Goal: Task Accomplishment & Management: Manage account settings

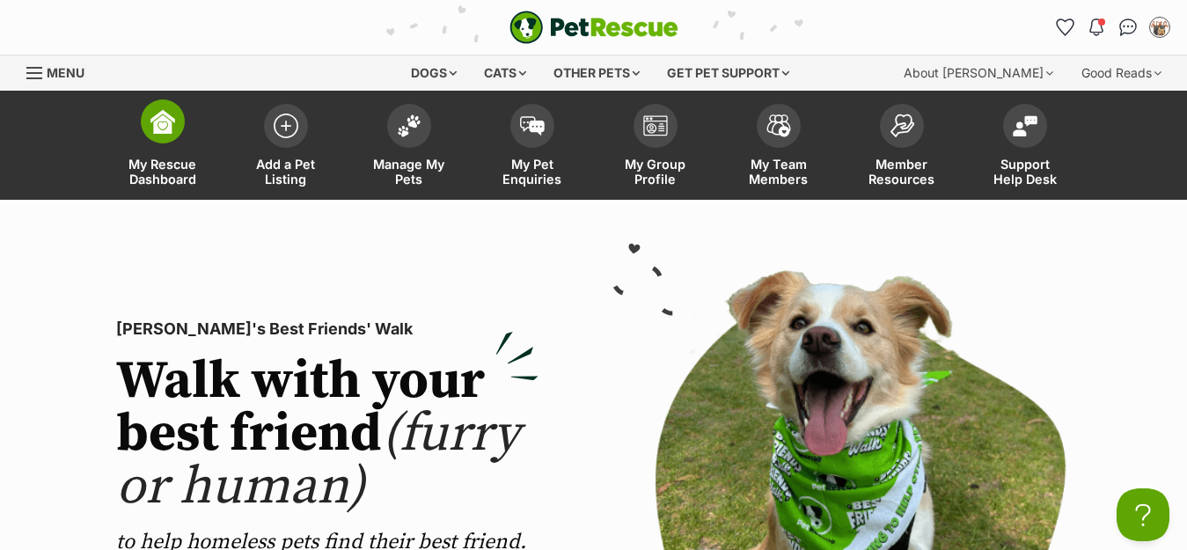
click at [165, 165] on span "My Rescue Dashboard" at bounding box center [162, 172] width 79 height 30
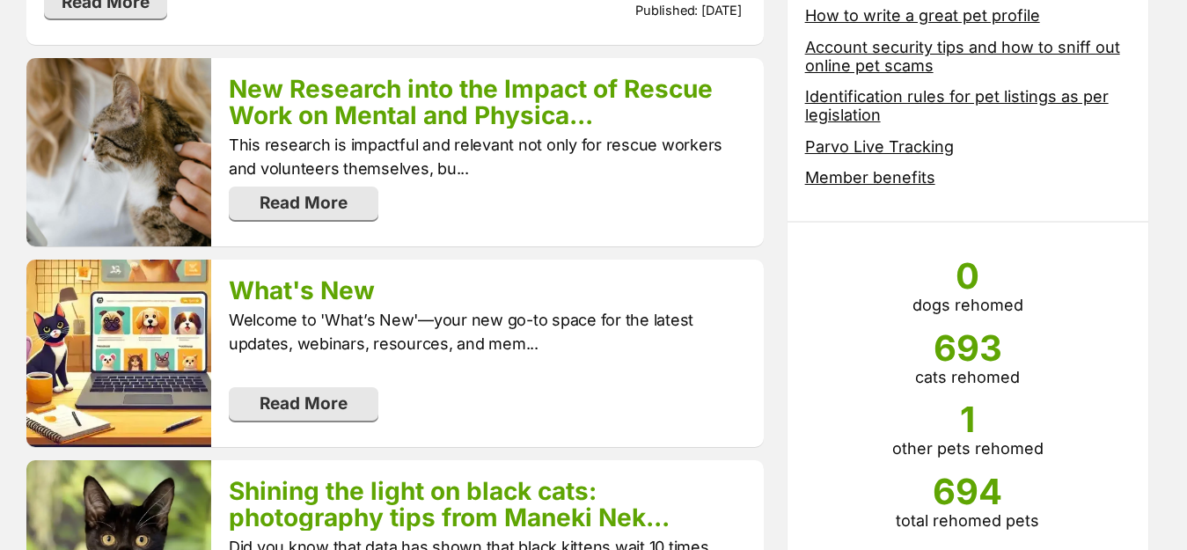
scroll to position [1056, 0]
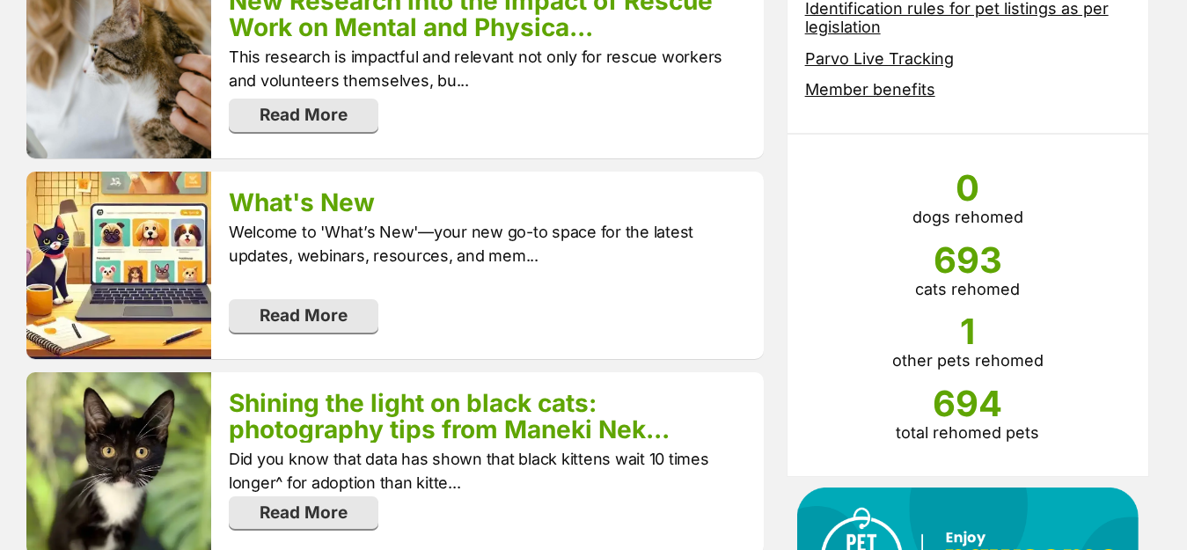
click at [968, 356] on li "1 other pets rehomed" at bounding box center [968, 340] width 326 height 59
click at [966, 363] on li "1 other pets rehomed" at bounding box center [968, 340] width 326 height 59
click at [965, 325] on span "1" at bounding box center [968, 331] width 326 height 40
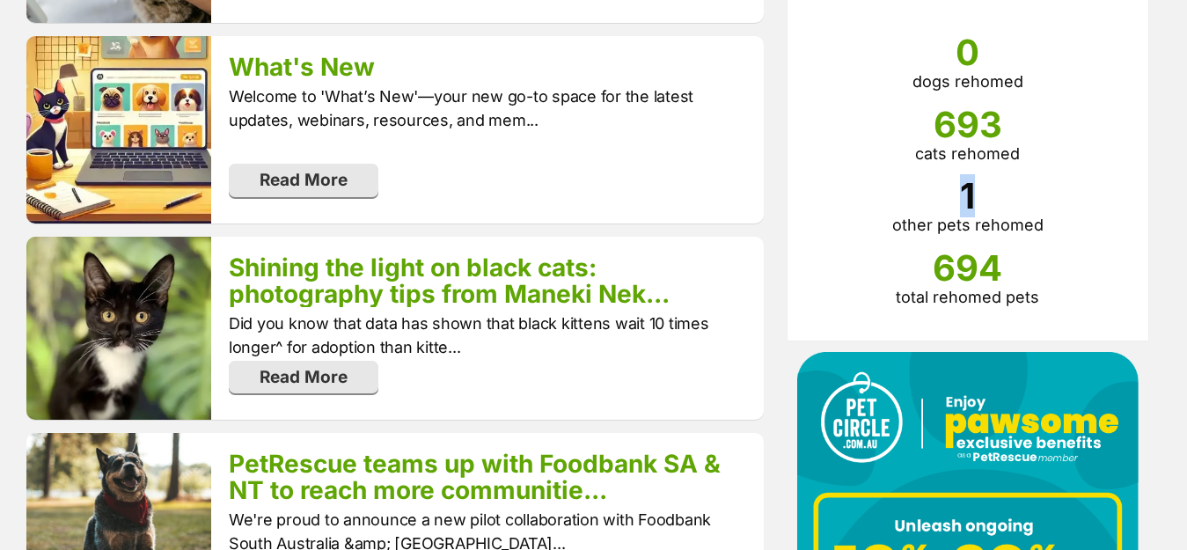
scroll to position [1232, 0]
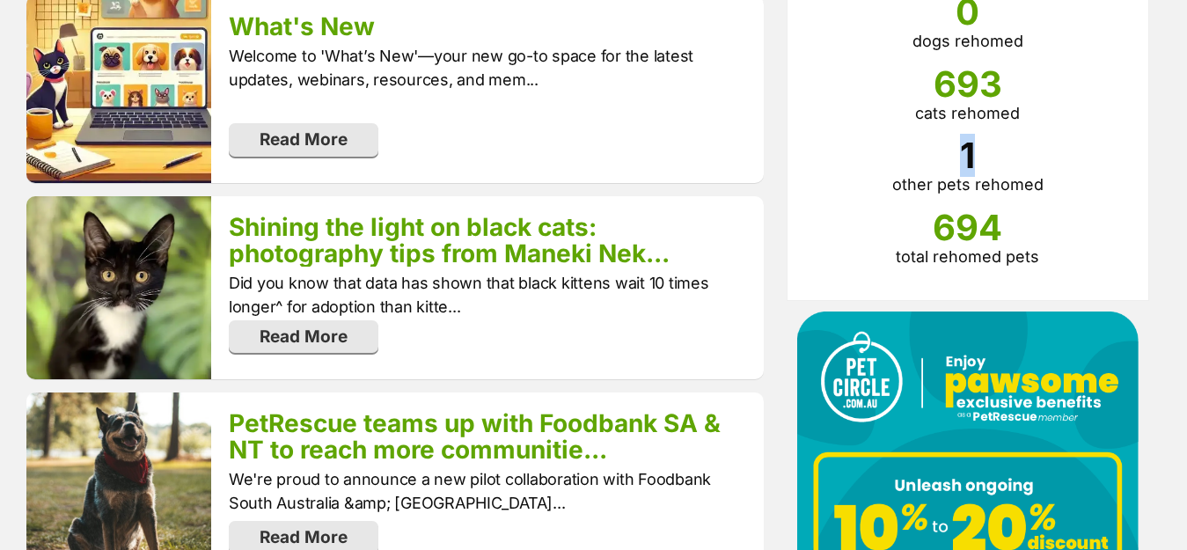
click at [805, 165] on span "1" at bounding box center [968, 156] width 326 height 40
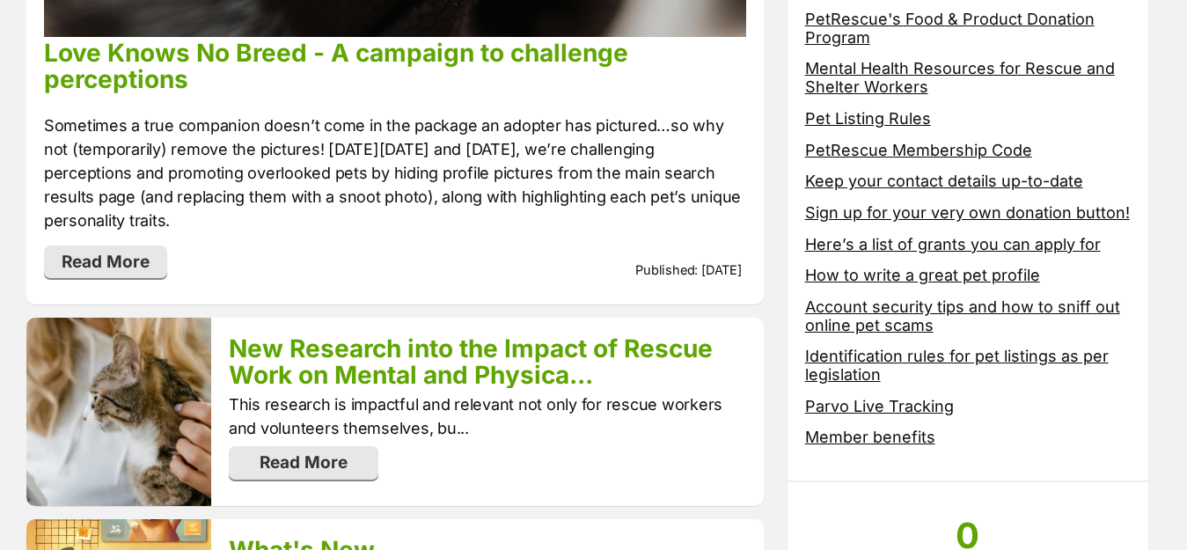
scroll to position [704, 0]
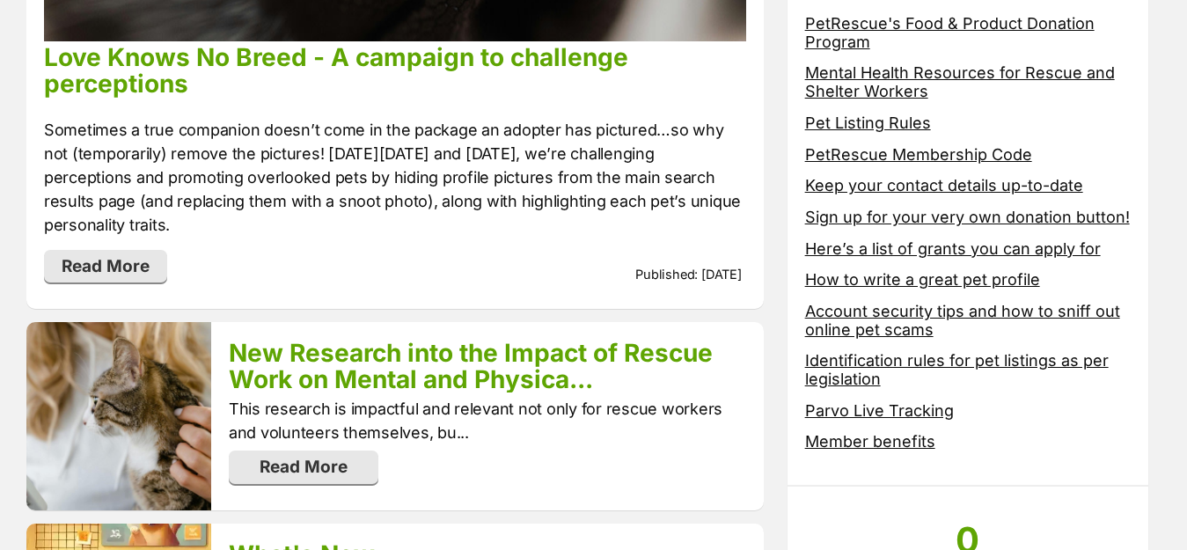
click at [850, 125] on link "Pet Listing Rules" at bounding box center [868, 123] width 126 height 18
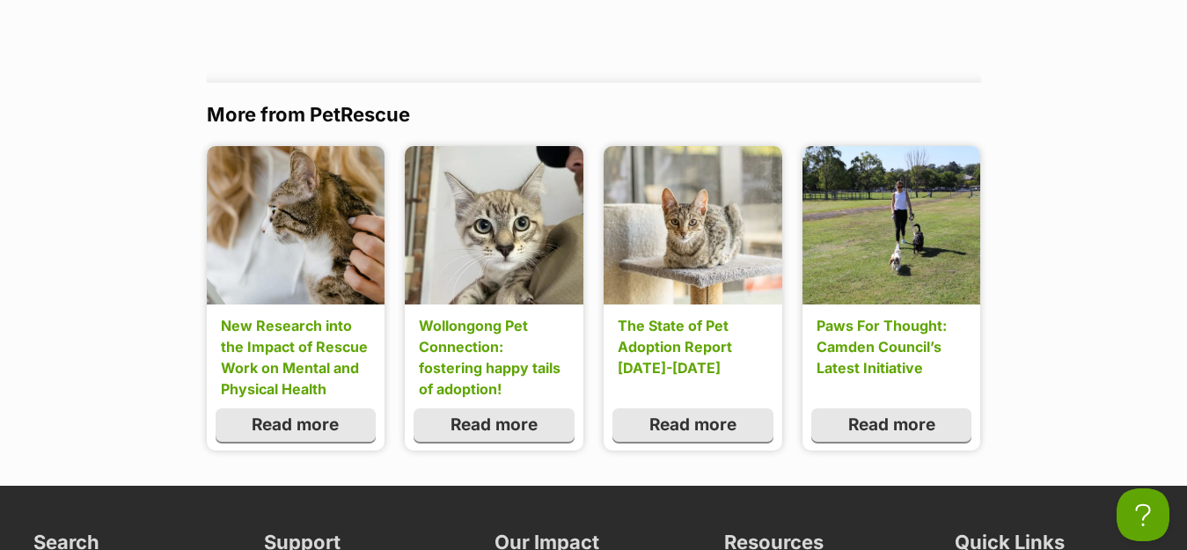
scroll to position [2639, 0]
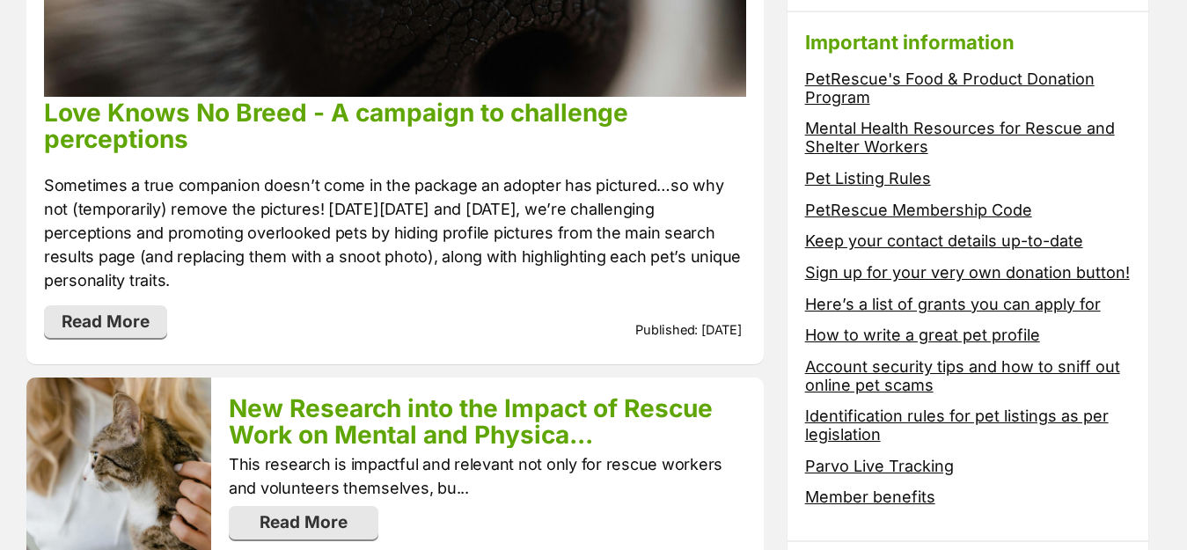
scroll to position [607, 0]
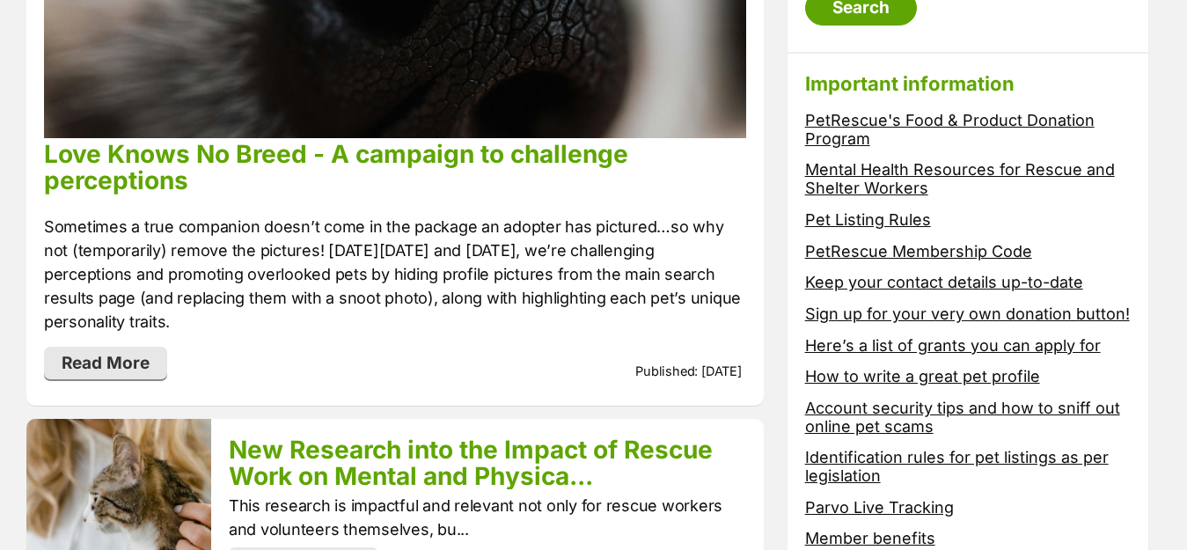
click at [861, 253] on link "PetRescue Membership Code" at bounding box center [918, 251] width 227 height 18
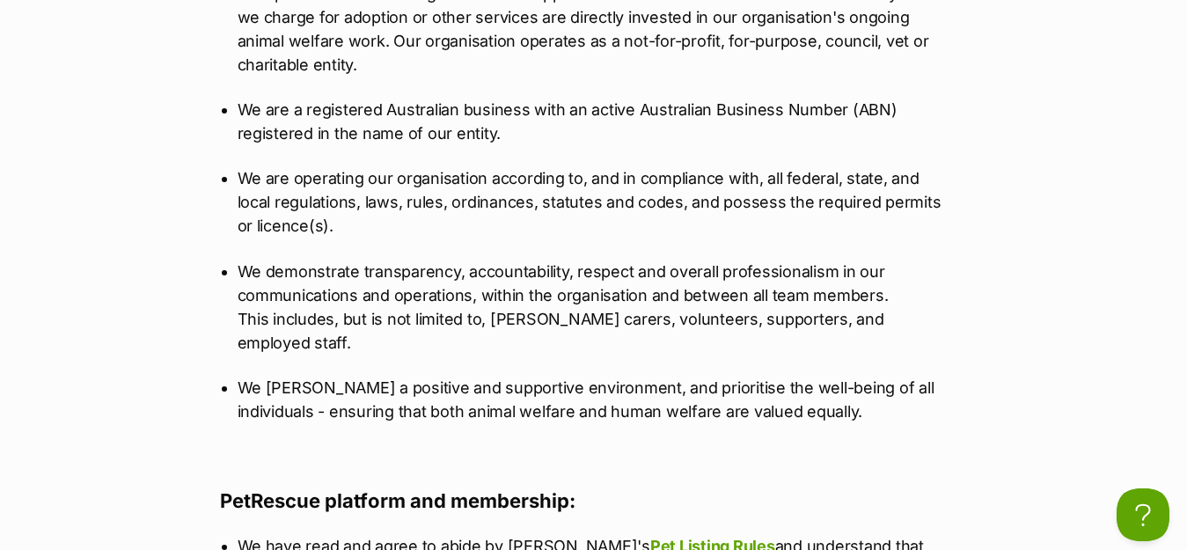
scroll to position [1760, 0]
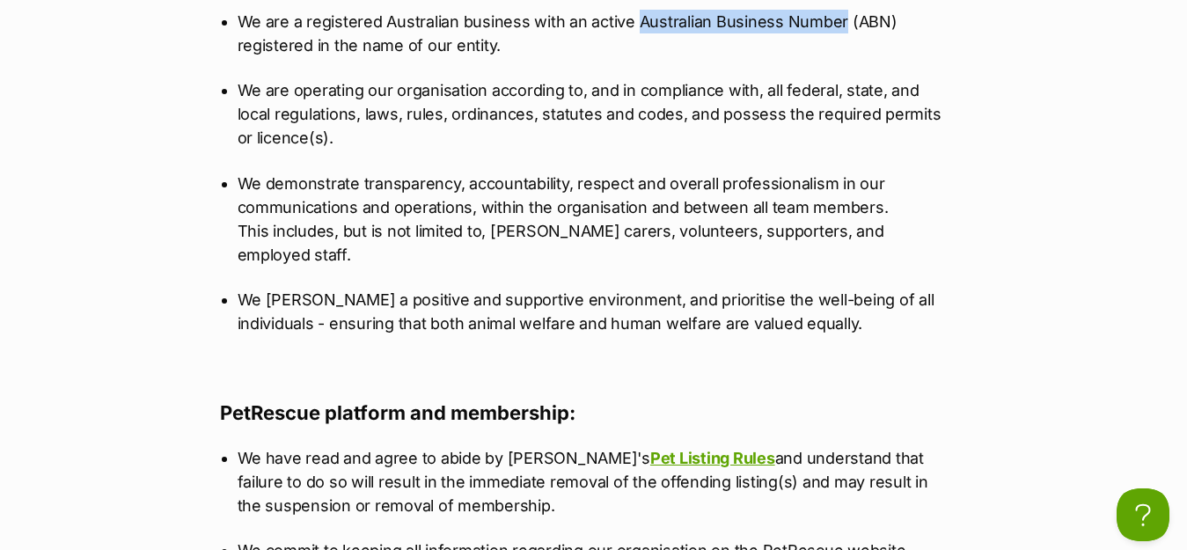
drag, startPoint x: 638, startPoint y: 21, endPoint x: 847, endPoint y: 18, distance: 209.4
click at [847, 18] on p "We are a registered Australian business with an active Australian Business Numb…" at bounding box center [594, 34] width 713 height 48
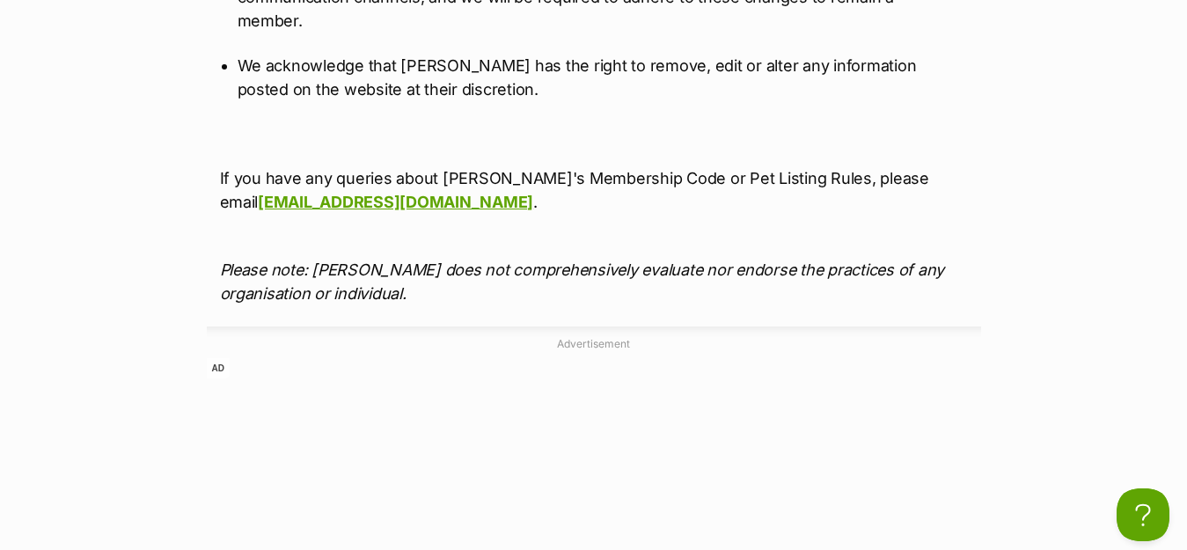
scroll to position [2992, 0]
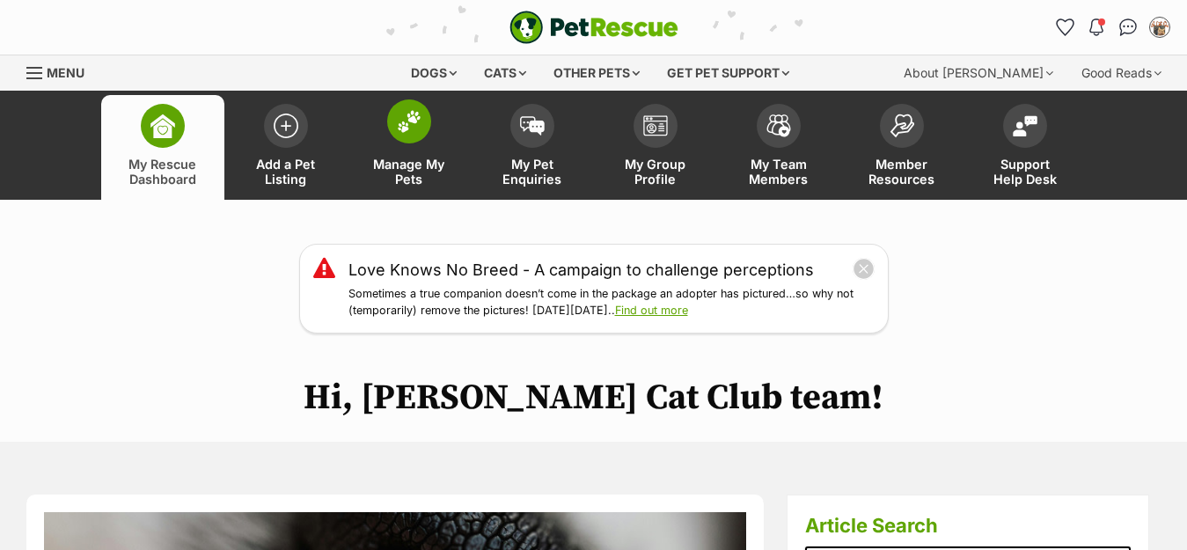
click at [409, 163] on span "Manage My Pets" at bounding box center [409, 172] width 79 height 30
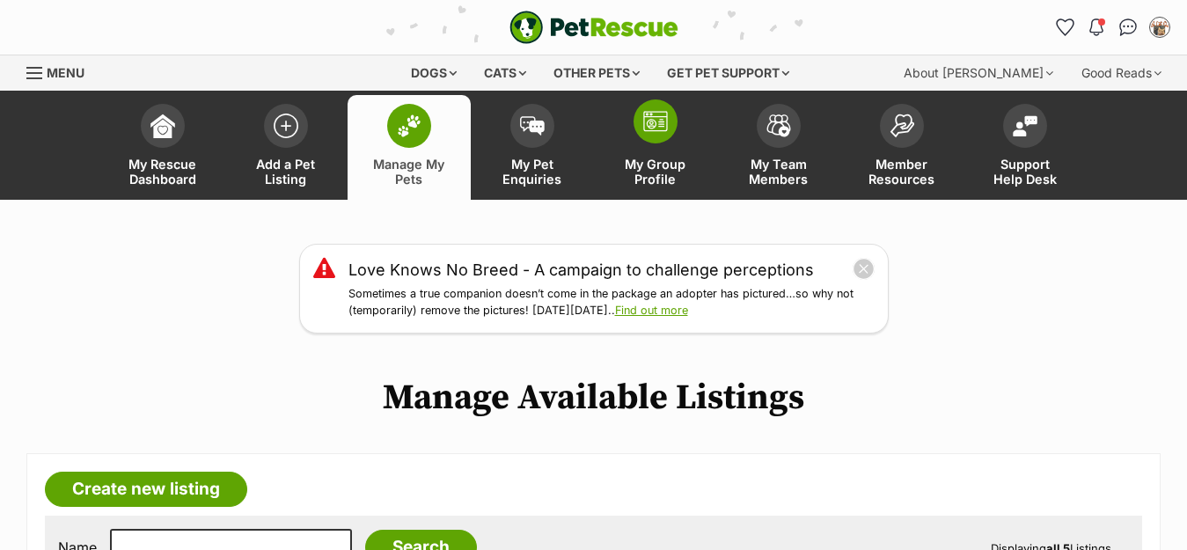
click at [642, 171] on span "My Group Profile" at bounding box center [655, 172] width 79 height 30
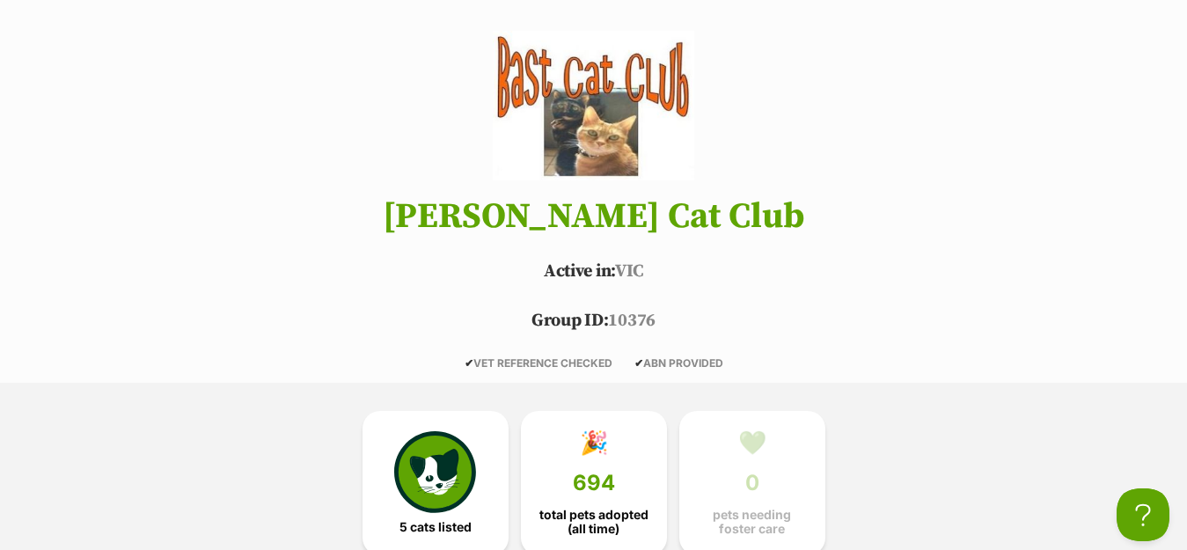
scroll to position [880, 0]
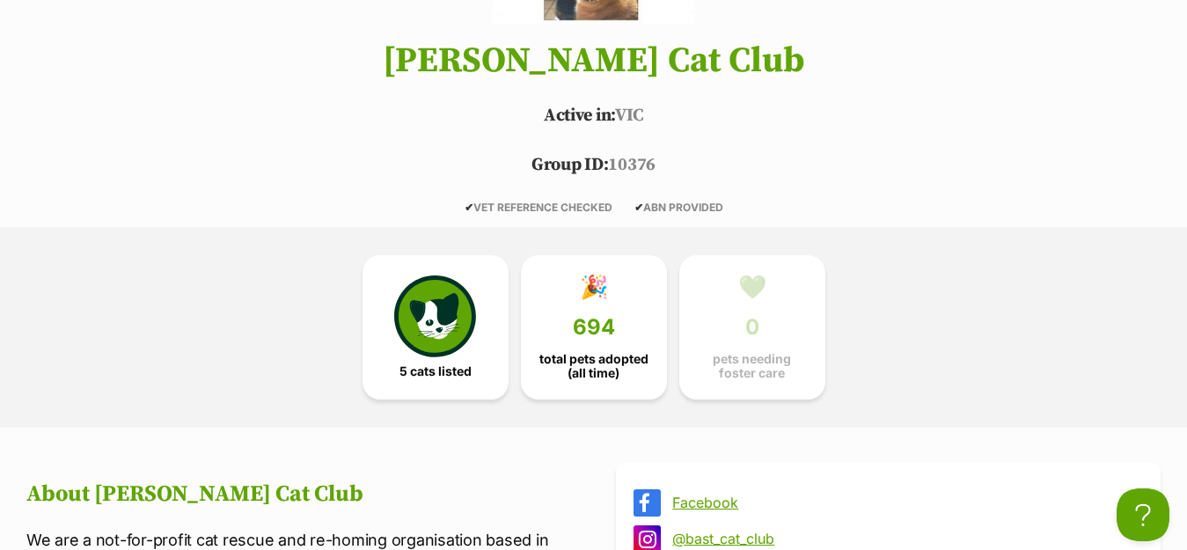
click at [688, 211] on span "✔ ABN PROVIDED" at bounding box center [678, 207] width 89 height 13
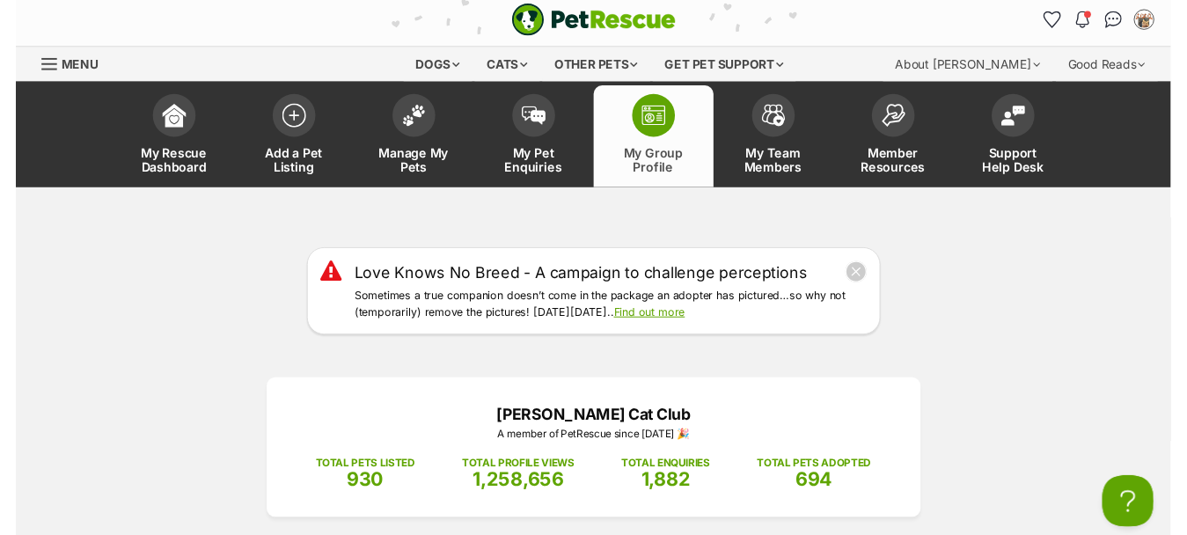
scroll to position [0, 0]
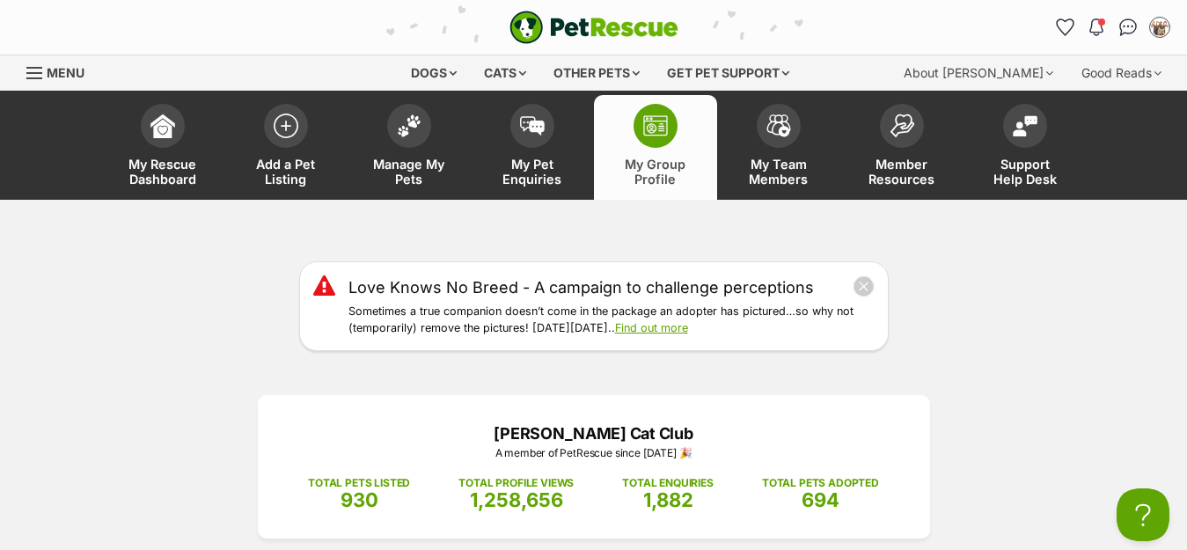
click at [16, 68] on div "Dogs Find a dog on PetRescue View all dogs Browse all of the doggos looking for…" at bounding box center [593, 72] width 1187 height 35
click at [60, 69] on span "Menu" at bounding box center [66, 72] width 38 height 15
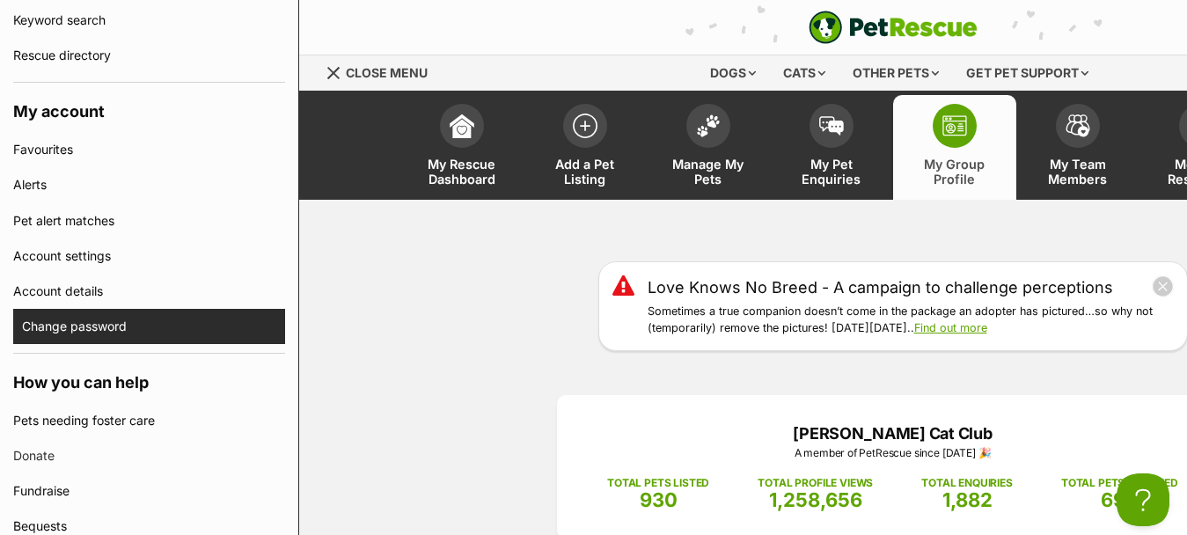
scroll to position [528, 0]
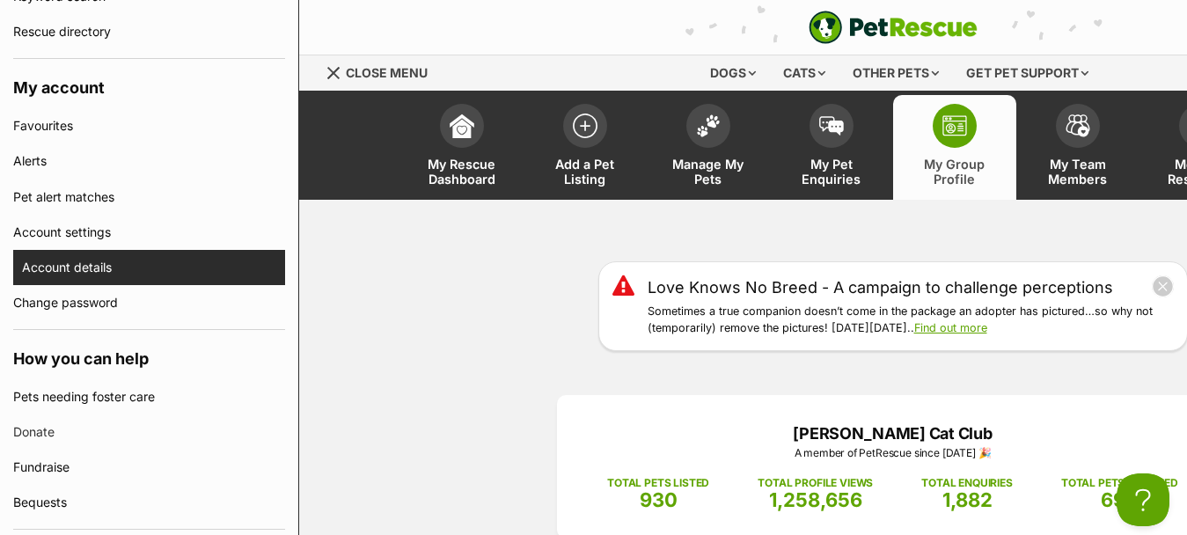
click at [62, 271] on link "Account details" at bounding box center [153, 267] width 263 height 35
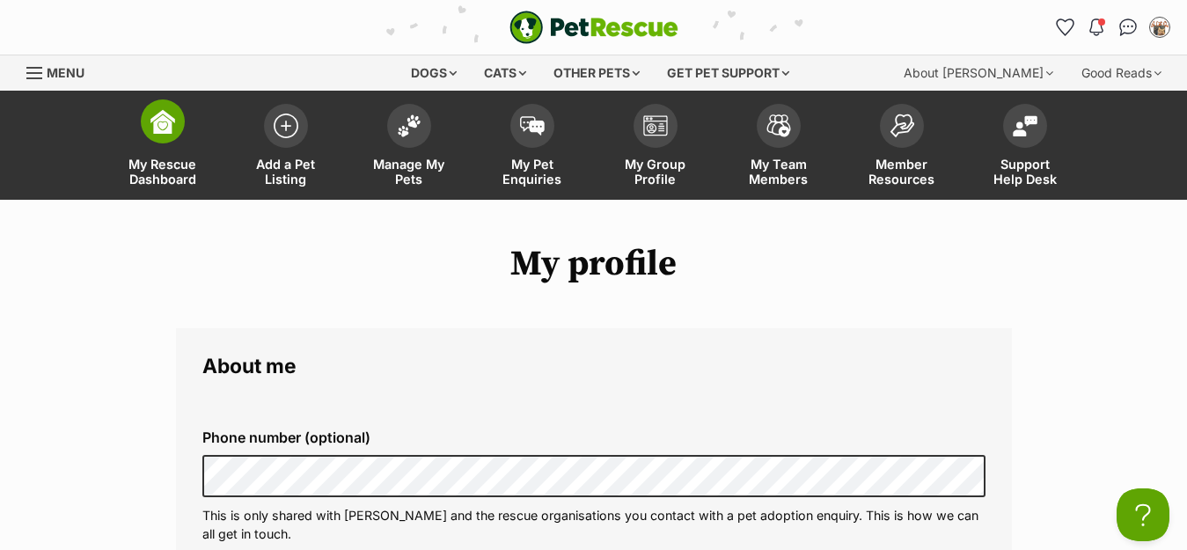
click at [175, 172] on span "My Rescue Dashboard" at bounding box center [162, 172] width 79 height 30
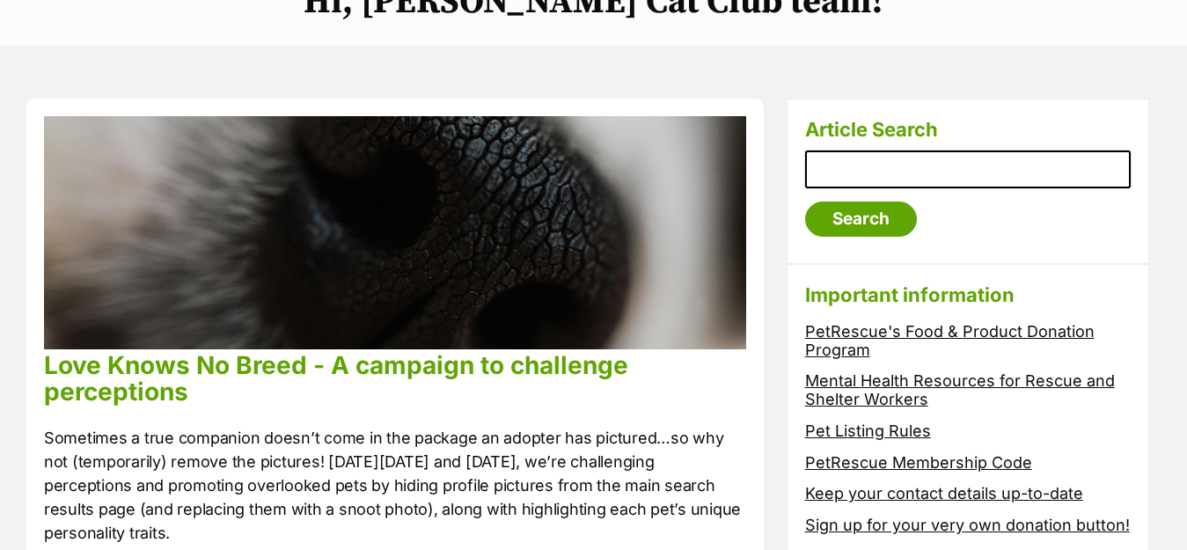
scroll to position [88, 0]
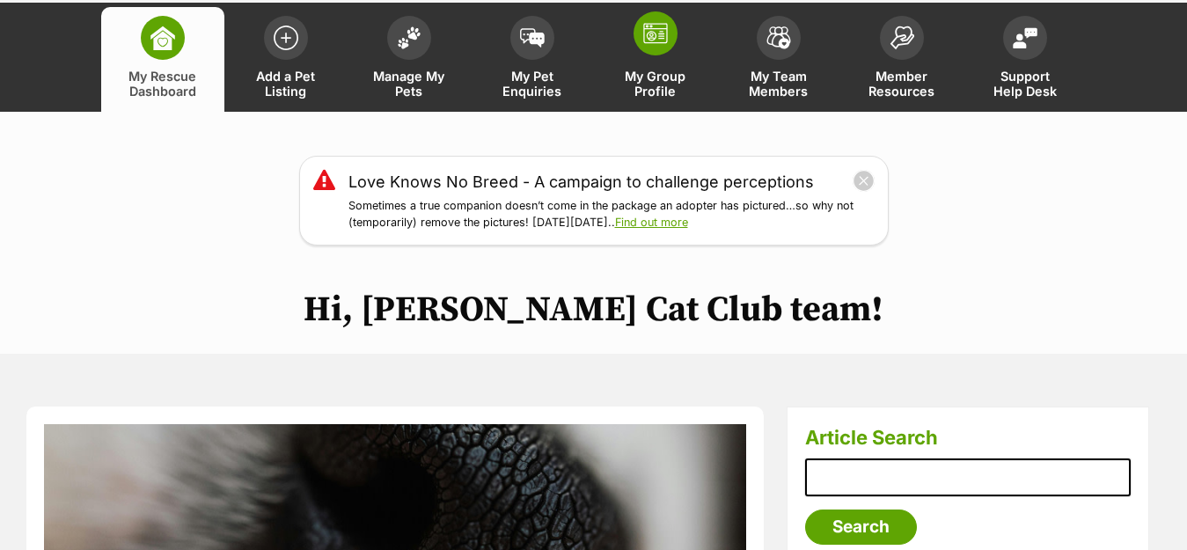
click at [651, 80] on span "My Group Profile" at bounding box center [655, 84] width 79 height 30
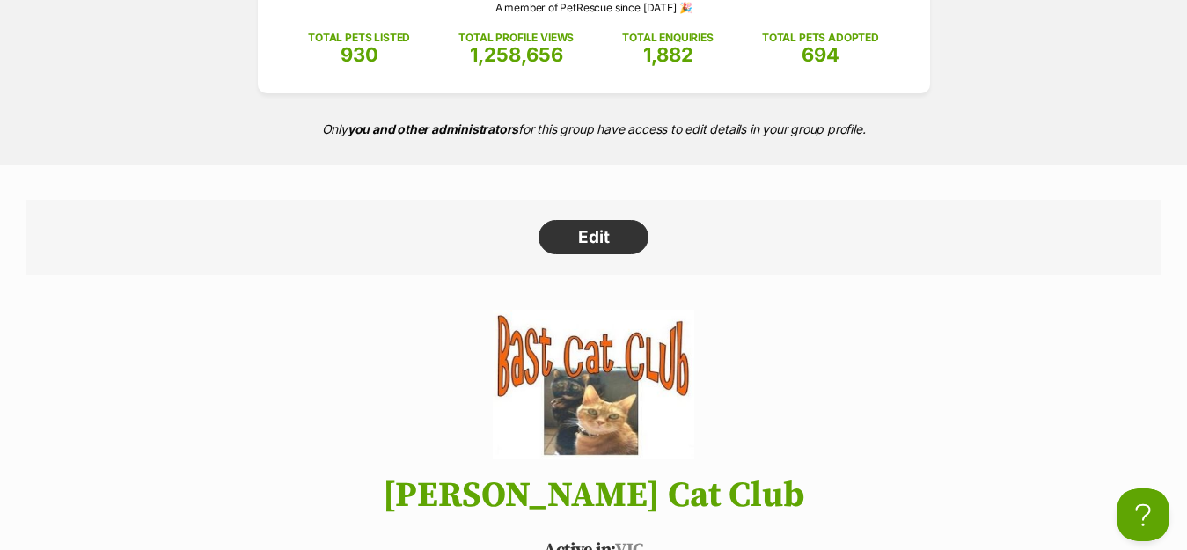
scroll to position [440, 0]
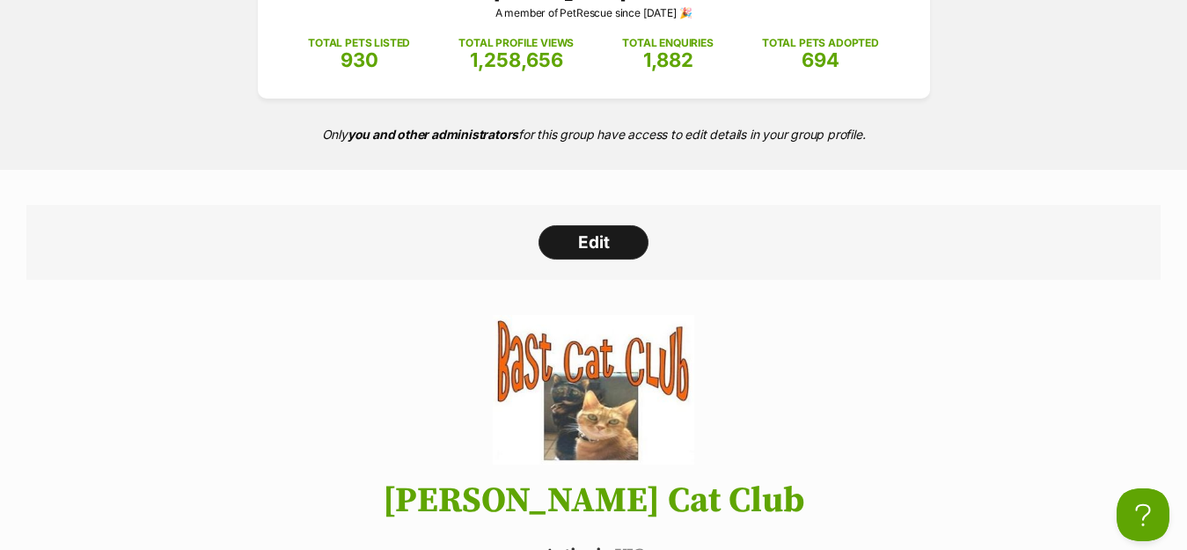
click at [612, 241] on link "Edit" at bounding box center [593, 242] width 110 height 35
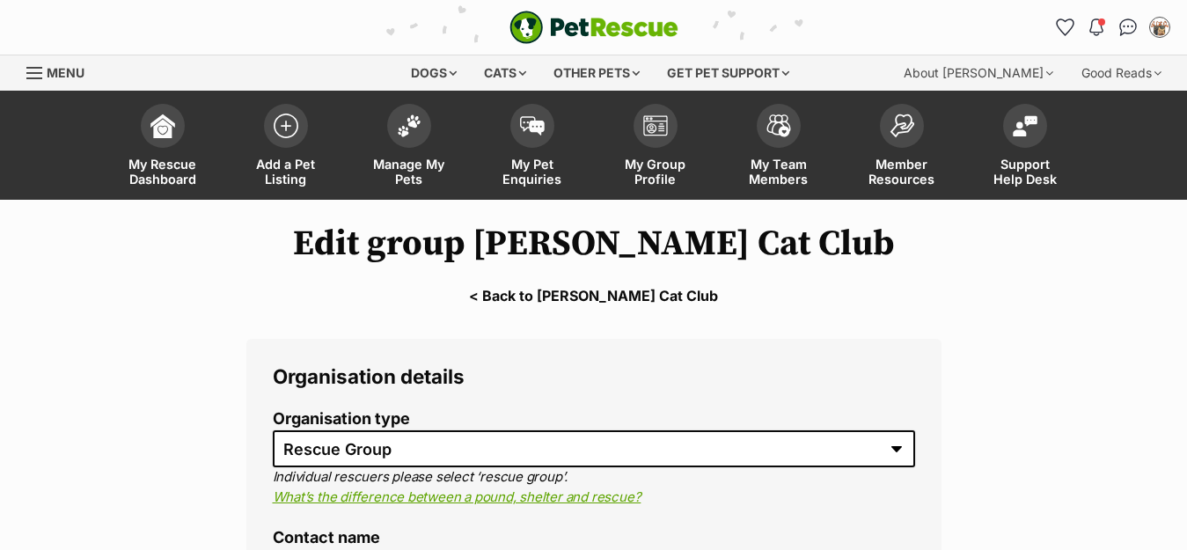
select select "rescue group"
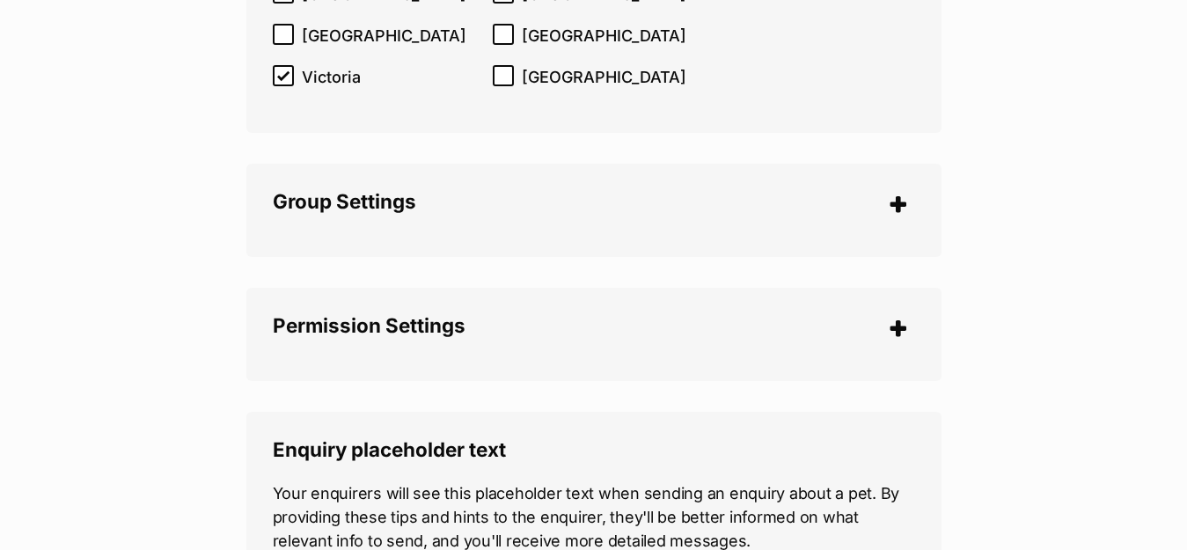
scroll to position [4487, 0]
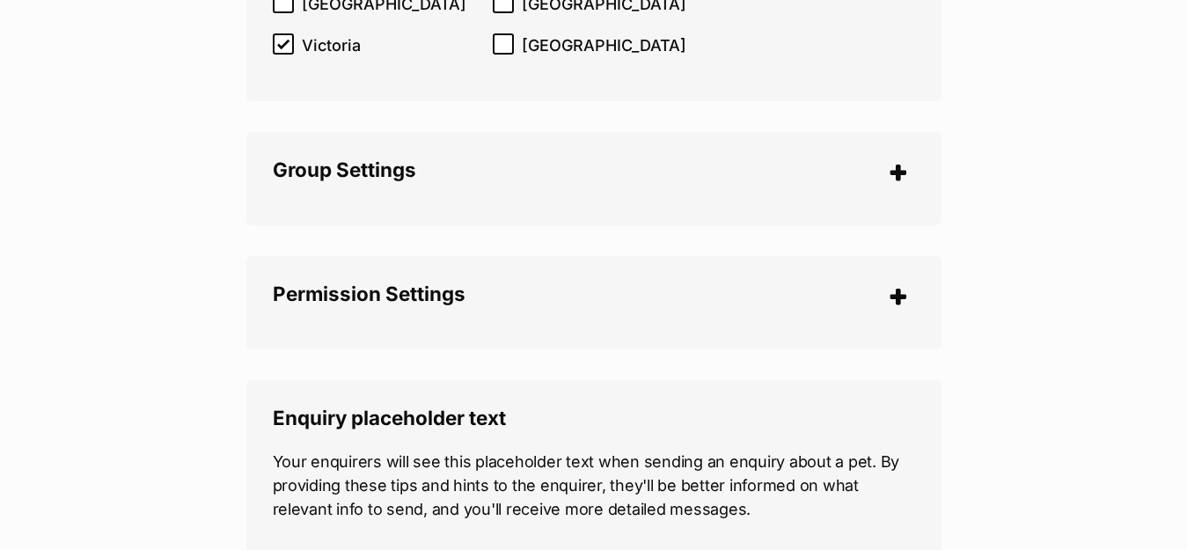
click at [897, 175] on legend "Group Settings" at bounding box center [594, 171] width 642 height 27
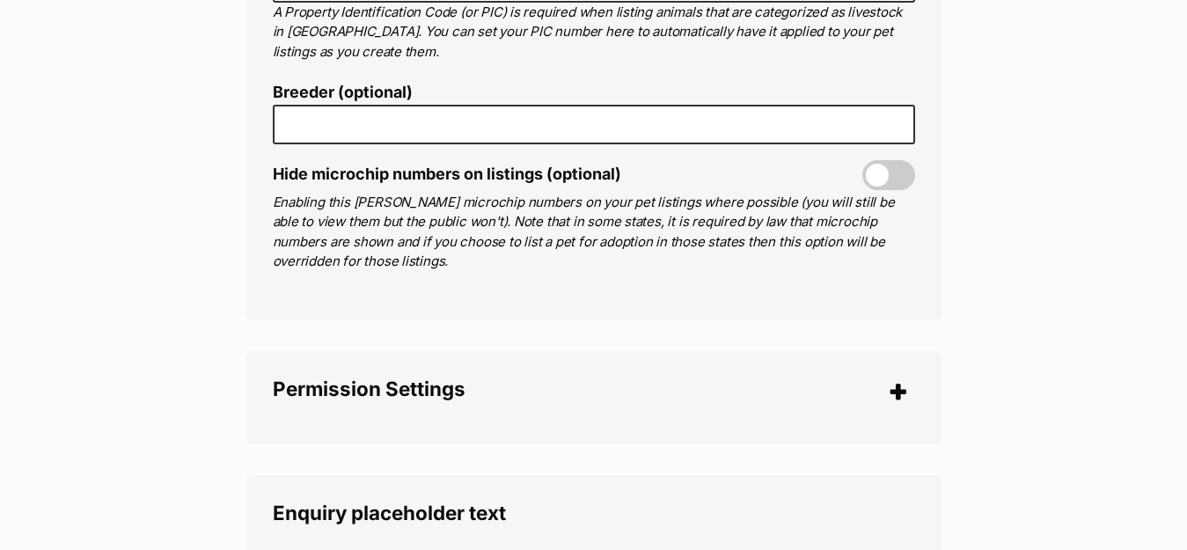
scroll to position [5103, 0]
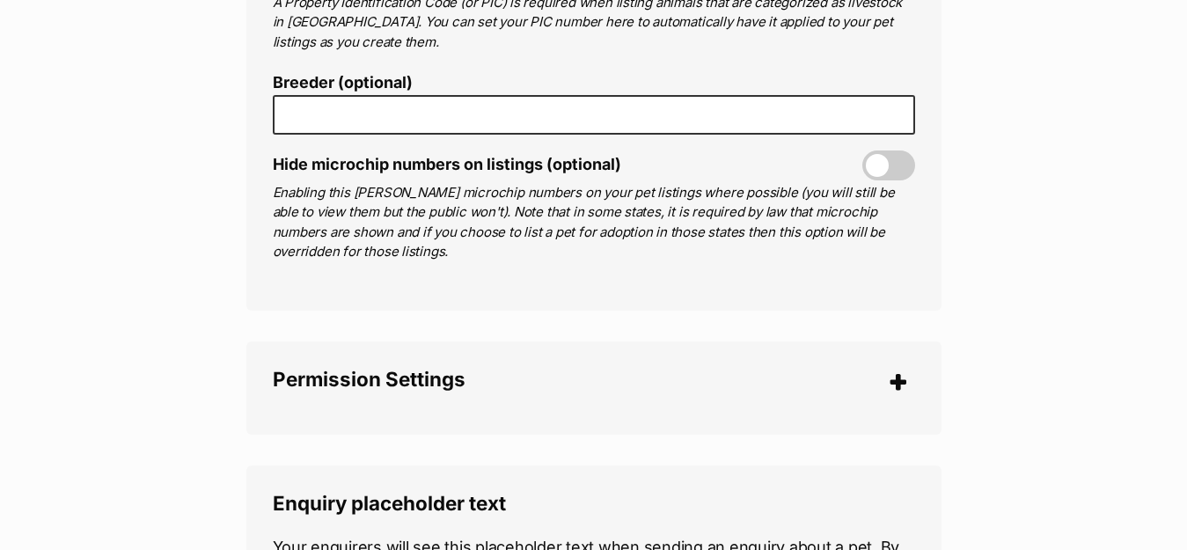
click at [901, 383] on legend "Permission Settings" at bounding box center [594, 381] width 642 height 27
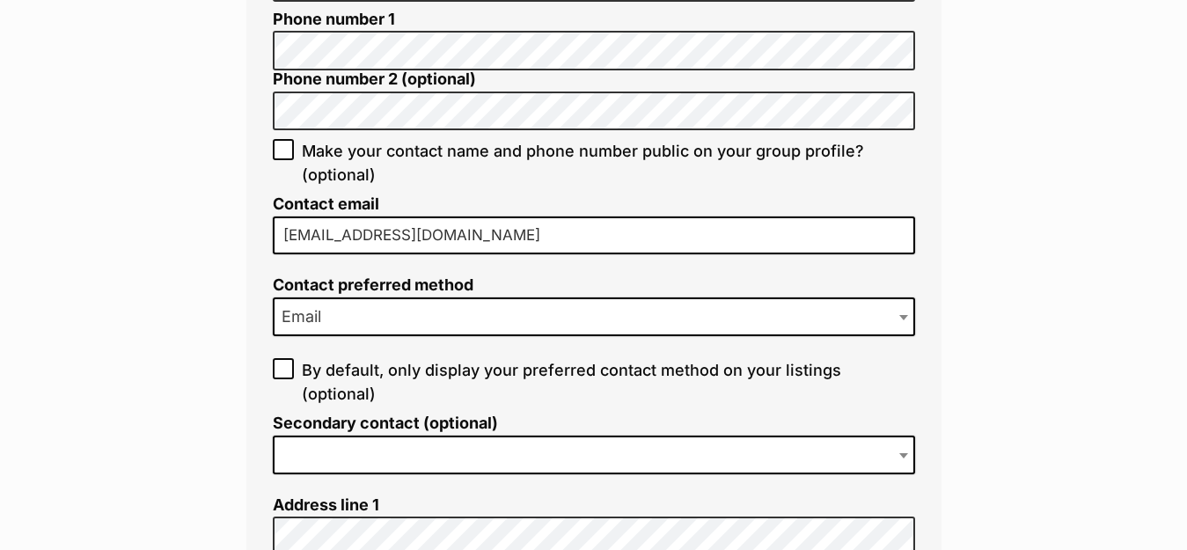
scroll to position [616, 0]
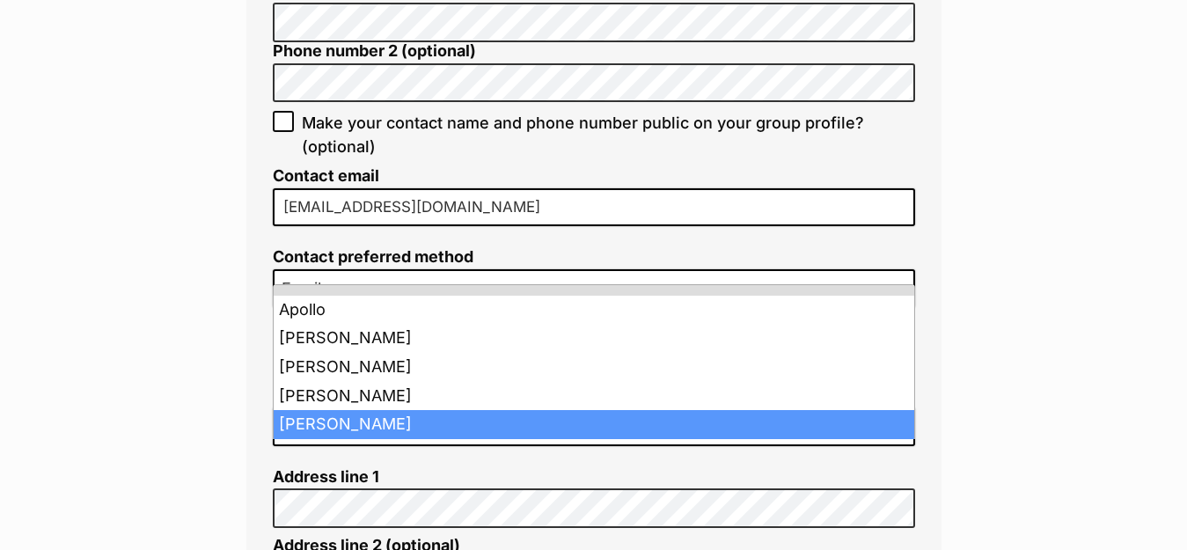
select select "562695"
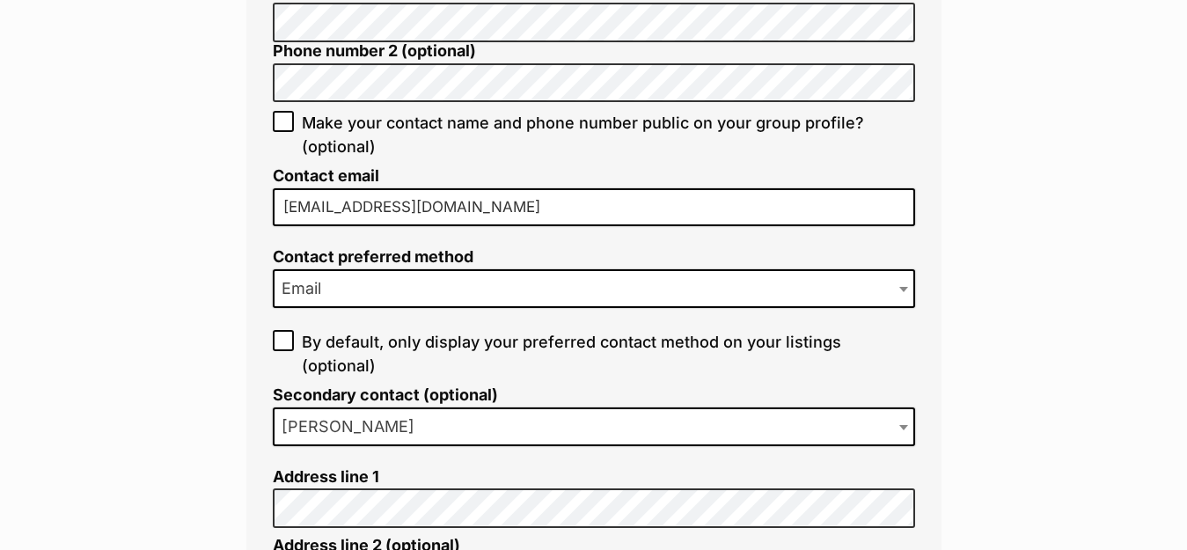
click at [905, 422] on span at bounding box center [906, 426] width 18 height 39
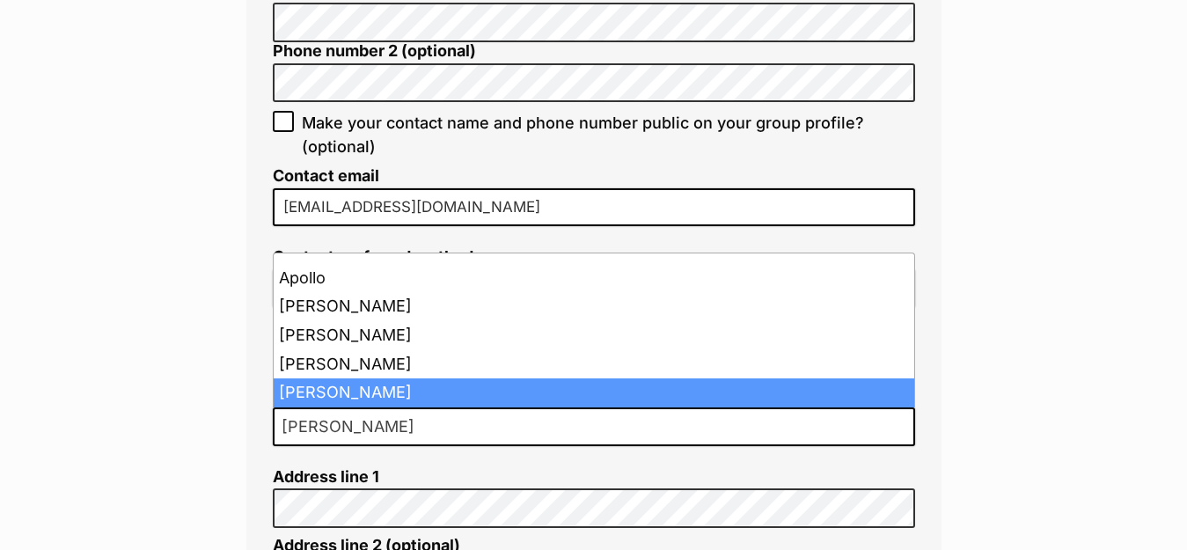
click at [905, 422] on span at bounding box center [906, 426] width 18 height 39
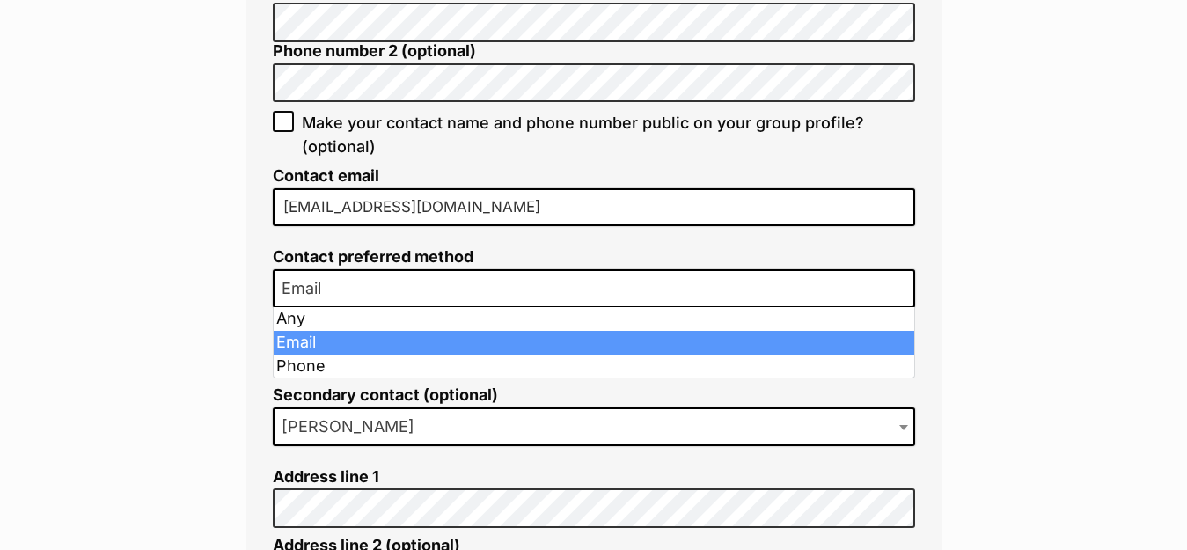
click at [906, 290] on b at bounding box center [903, 289] width 9 height 5
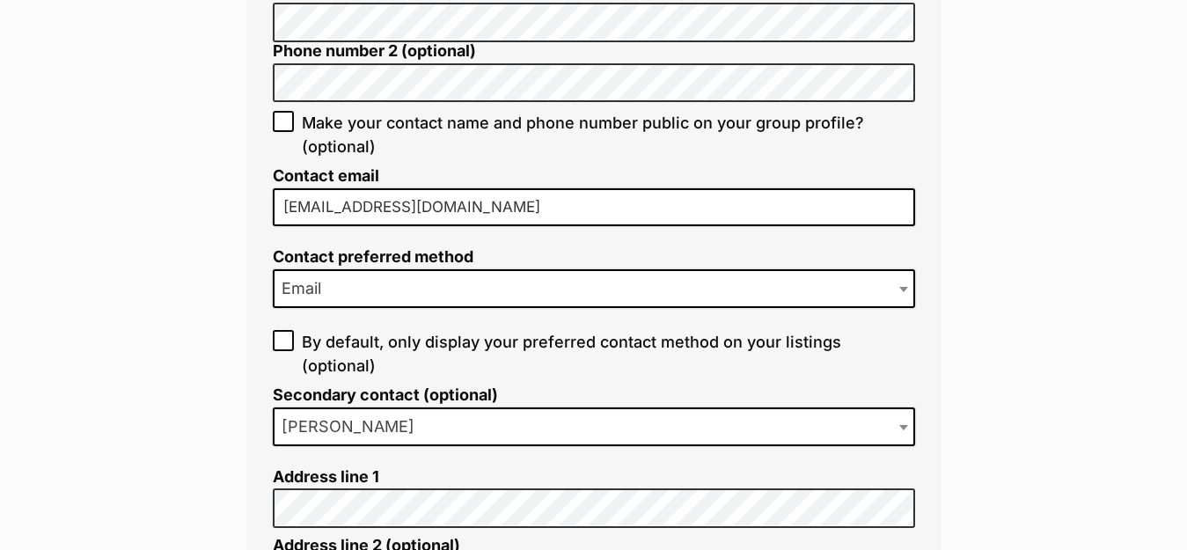
click at [906, 290] on b at bounding box center [903, 289] width 9 height 5
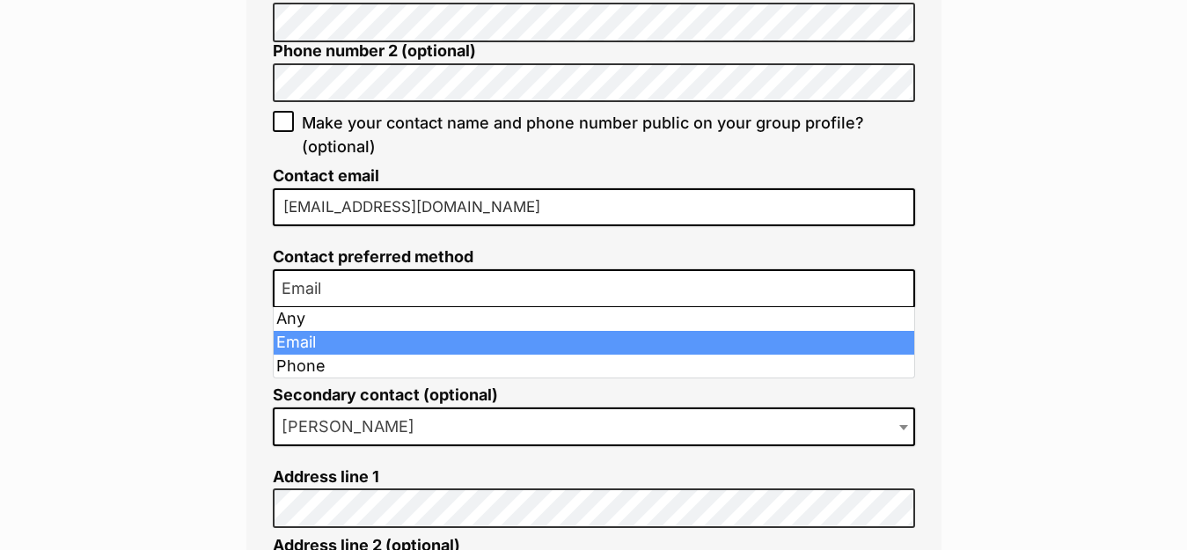
click at [906, 290] on b at bounding box center [903, 289] width 9 height 5
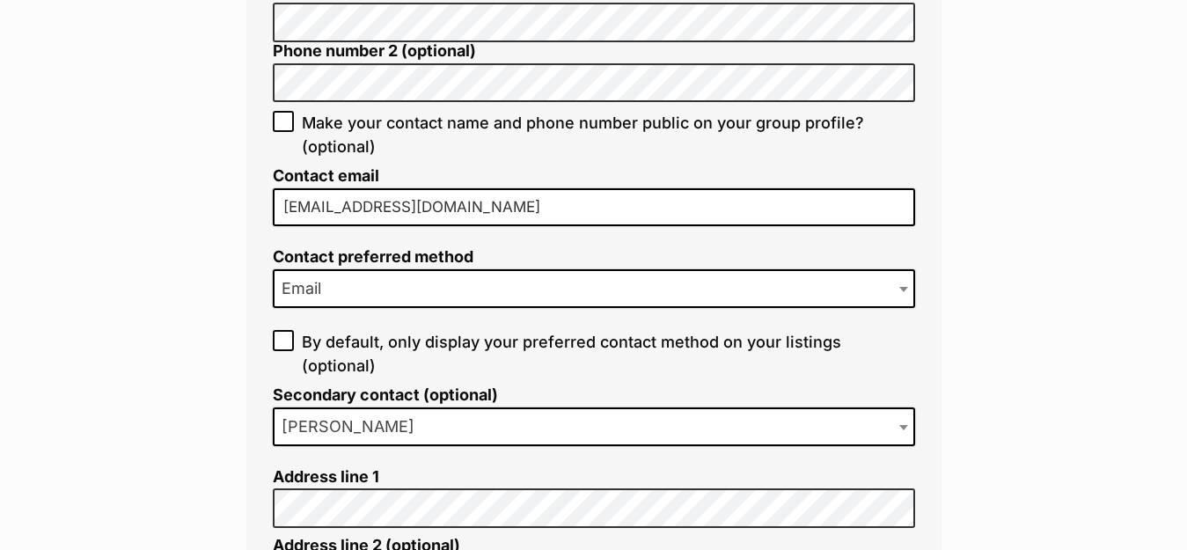
click at [906, 290] on b at bounding box center [903, 289] width 9 height 5
click at [910, 431] on span at bounding box center [906, 426] width 18 height 39
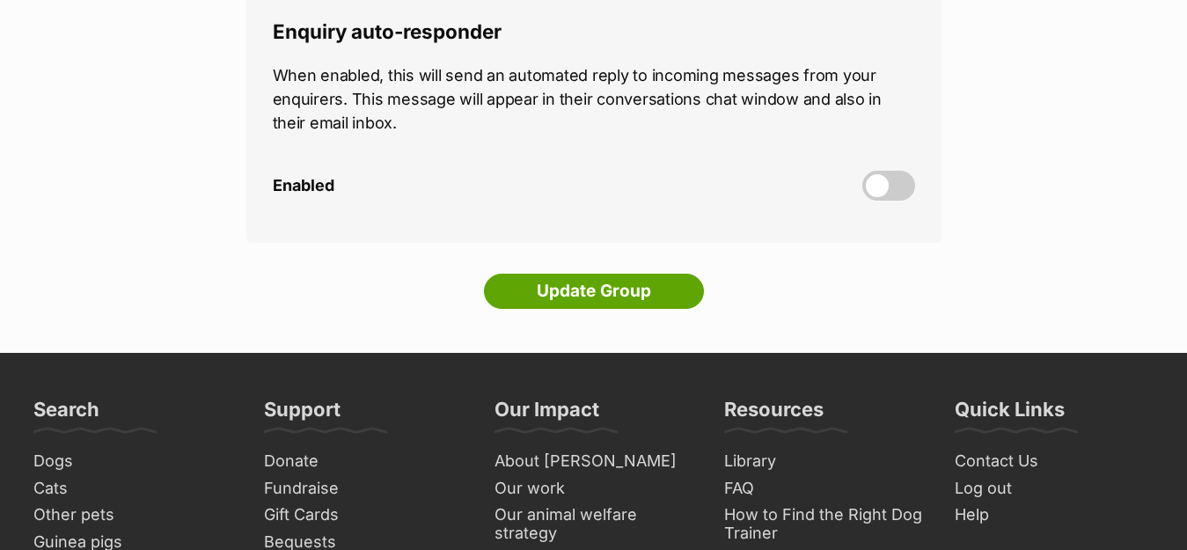
scroll to position [6863, 0]
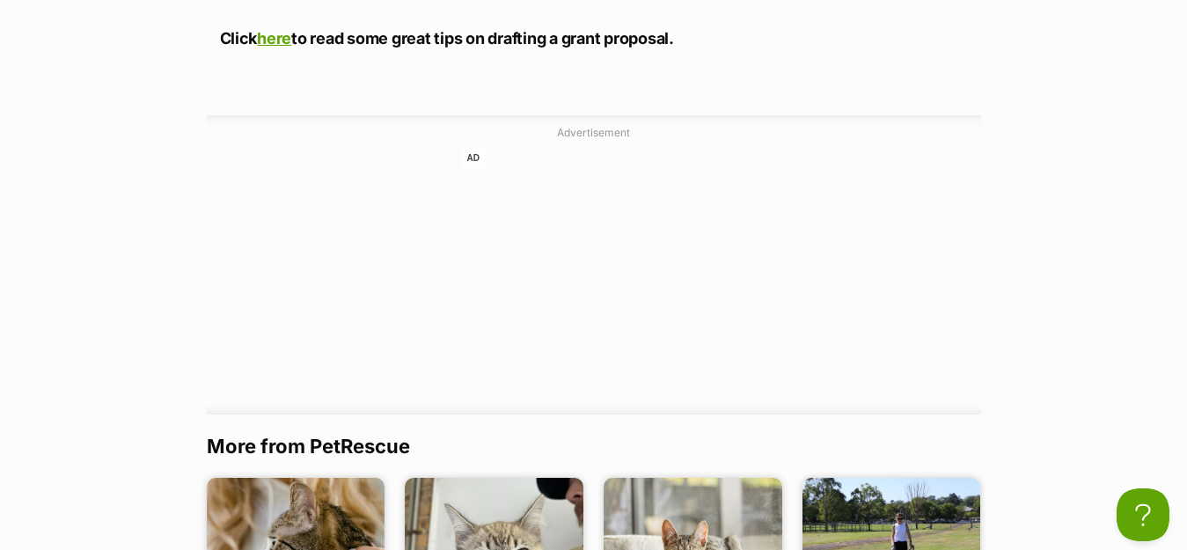
scroll to position [6071, 0]
